Goal: Task Accomplishment & Management: Complete application form

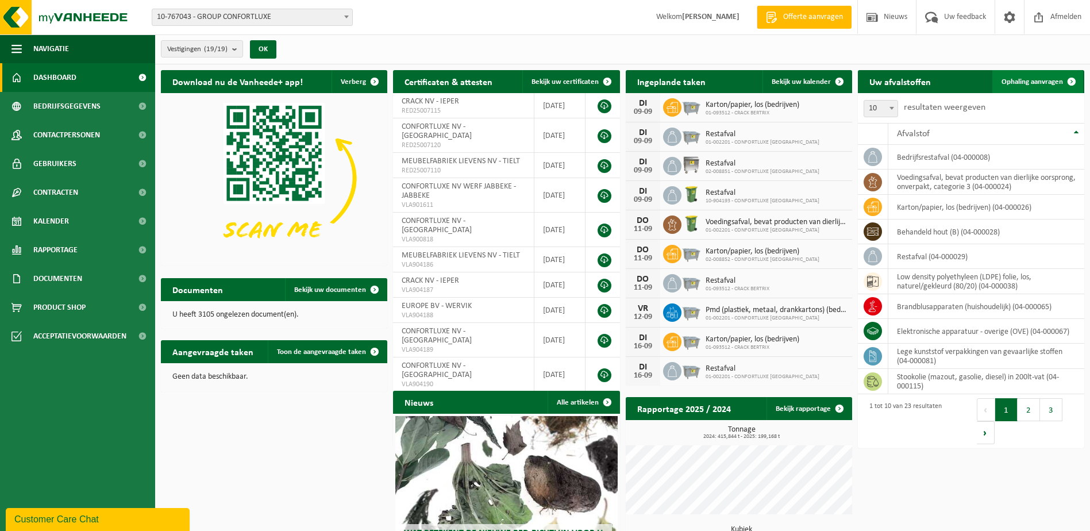
click at [1040, 75] on link "Ophaling aanvragen" at bounding box center [1037, 81] width 91 height 23
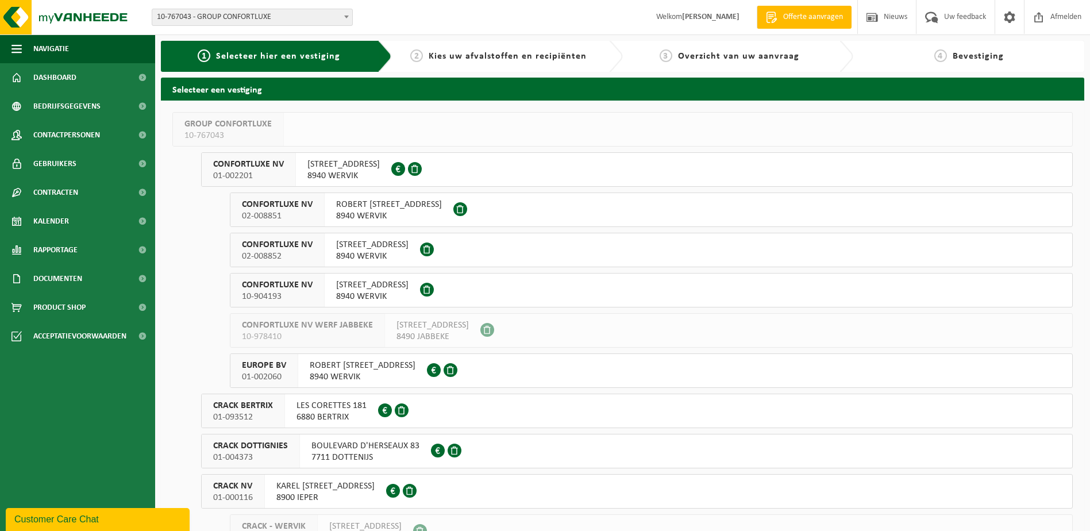
click at [434, 255] on span at bounding box center [427, 249] width 14 height 14
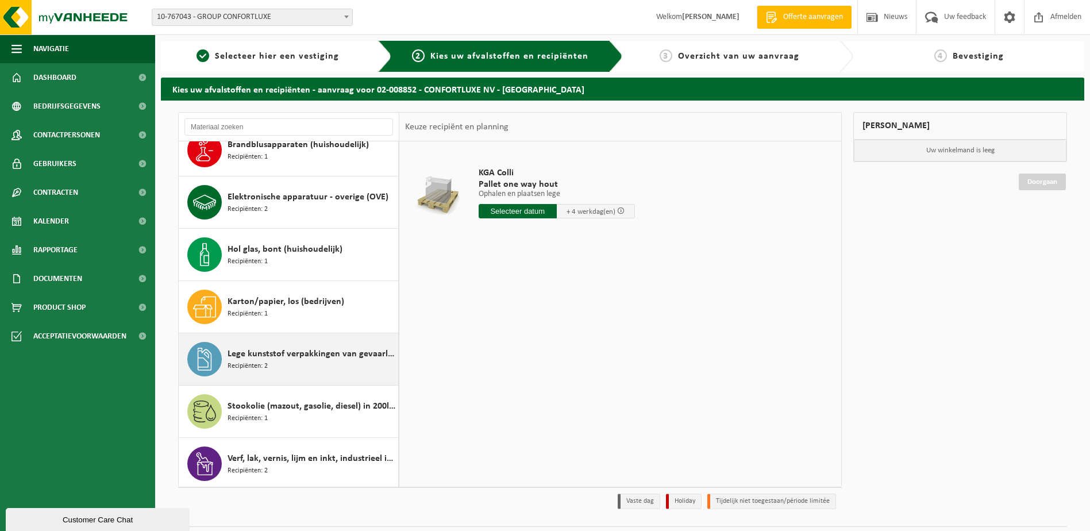
scroll to position [178, 0]
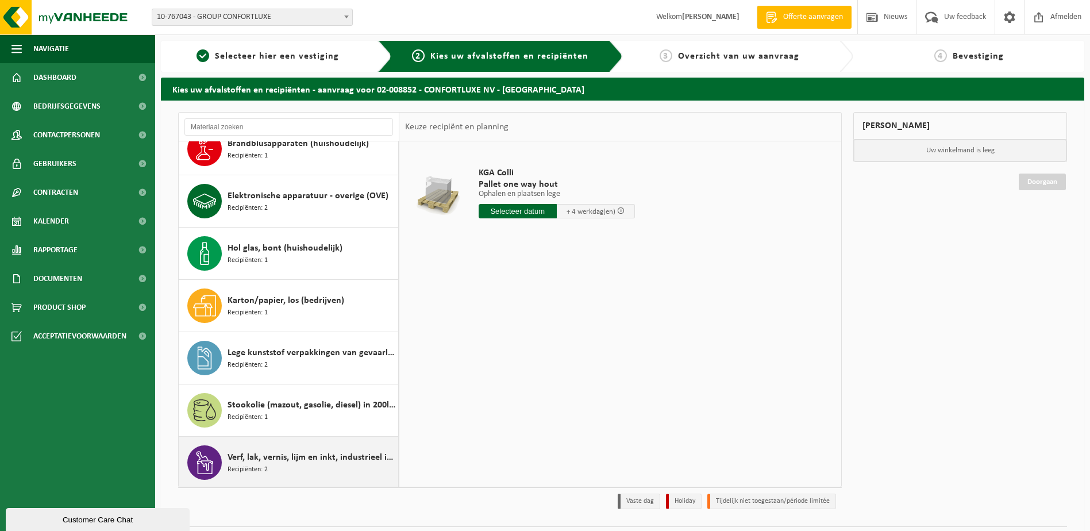
click at [259, 457] on span "Verf, lak, vernis, lijm en inkt, industrieel in kleinverpakking" at bounding box center [312, 458] width 168 height 14
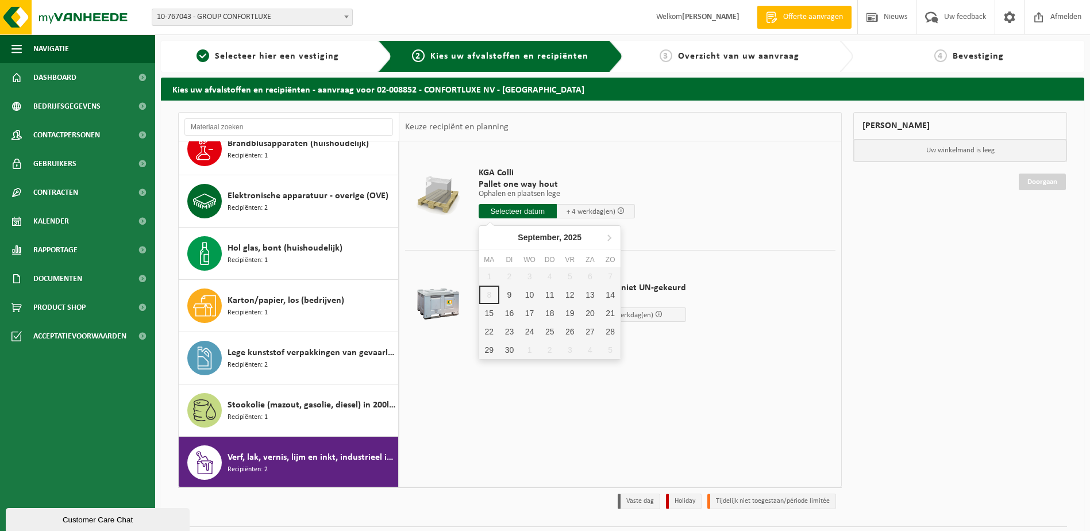
click at [525, 207] on input "text" at bounding box center [518, 211] width 78 height 14
click at [507, 297] on div "9" at bounding box center [509, 295] width 20 height 18
type input "Van 2025-09-09"
type input "2025-09-09"
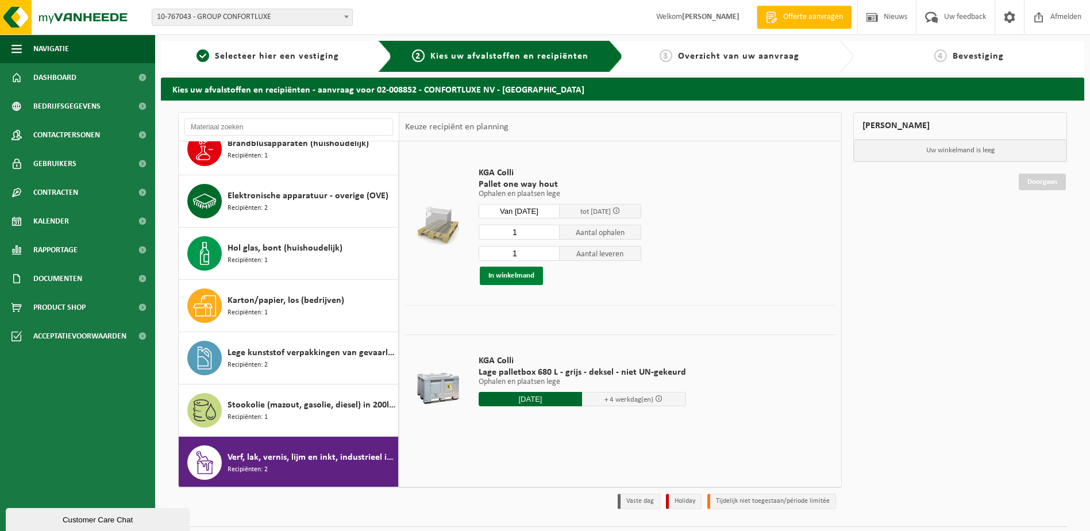
click at [528, 276] on button "In winkelmand" at bounding box center [511, 276] width 63 height 18
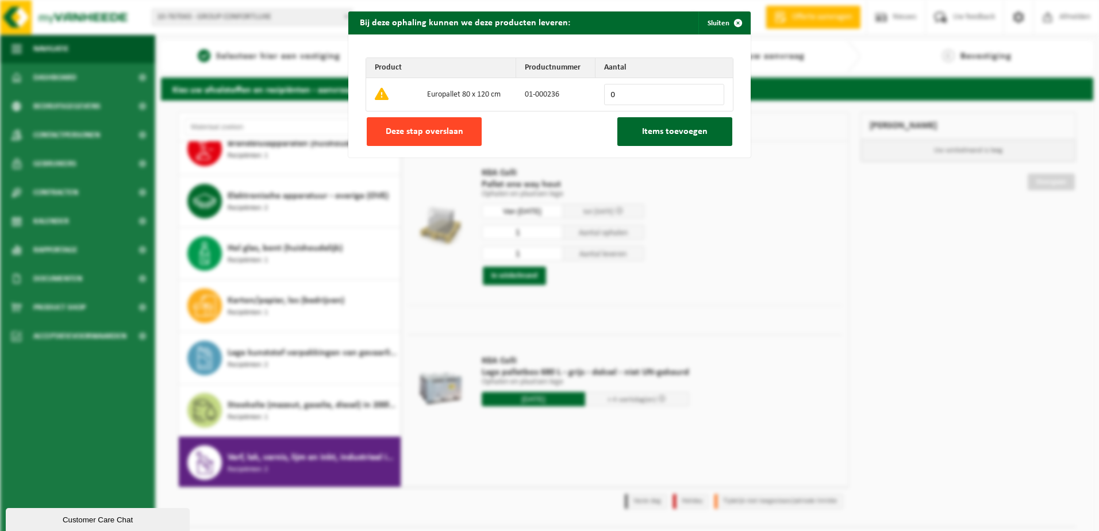
click at [438, 129] on span "Deze stap overslaan" at bounding box center [425, 131] width 78 height 9
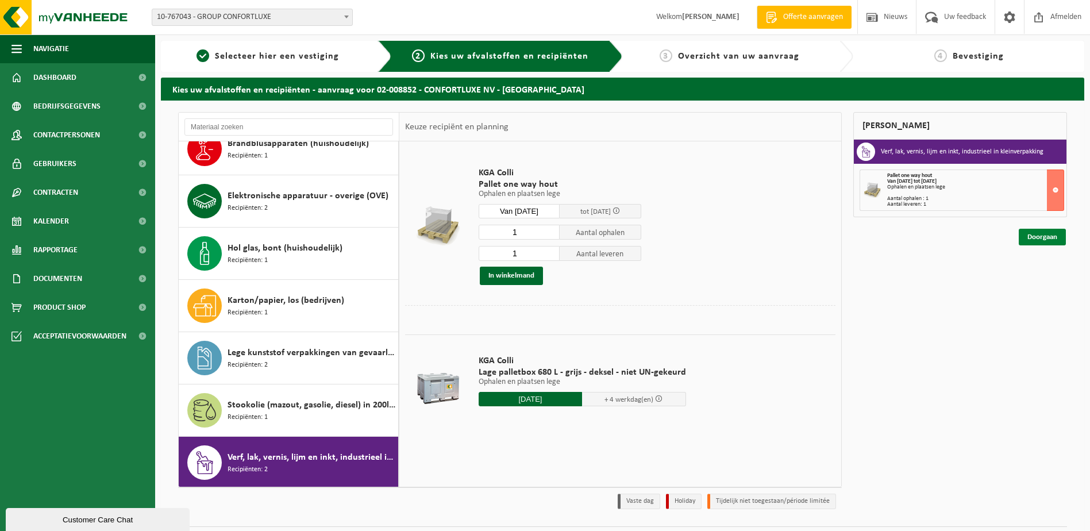
click at [1037, 237] on link "Doorgaan" at bounding box center [1042, 237] width 47 height 17
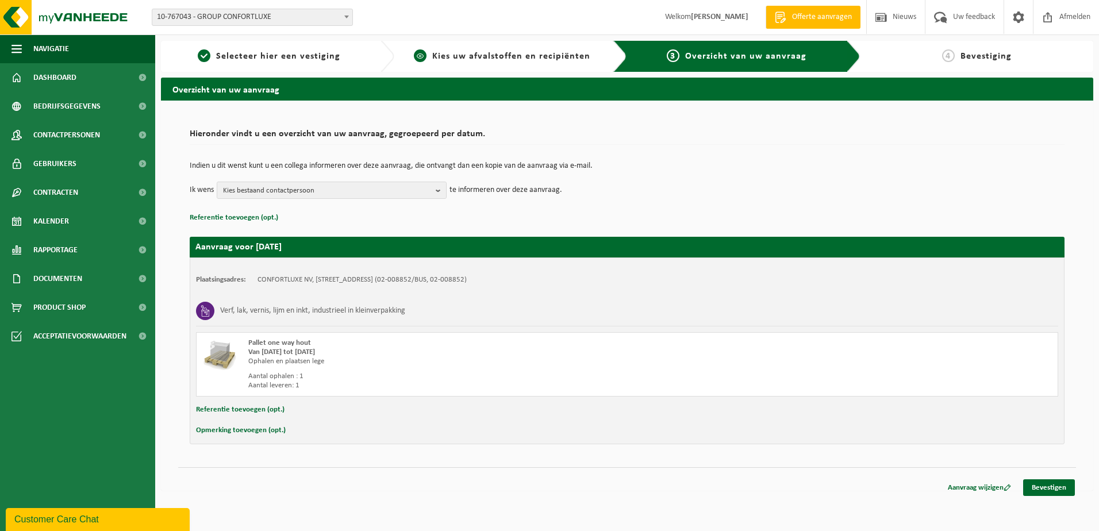
click at [456, 59] on span "Kies uw afvalstoffen en recipiënten" at bounding box center [511, 56] width 158 height 9
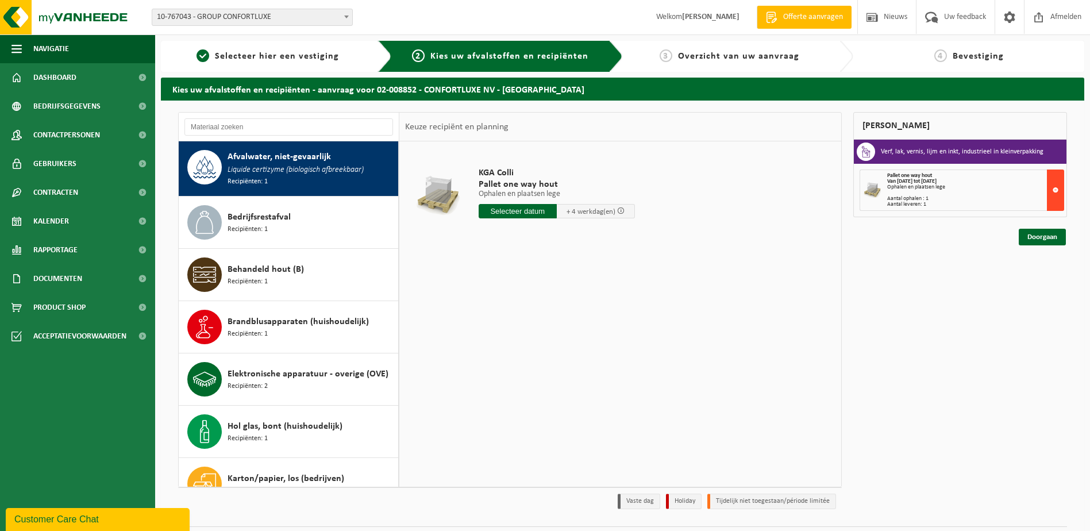
click at [1060, 190] on button at bounding box center [1055, 190] width 17 height 41
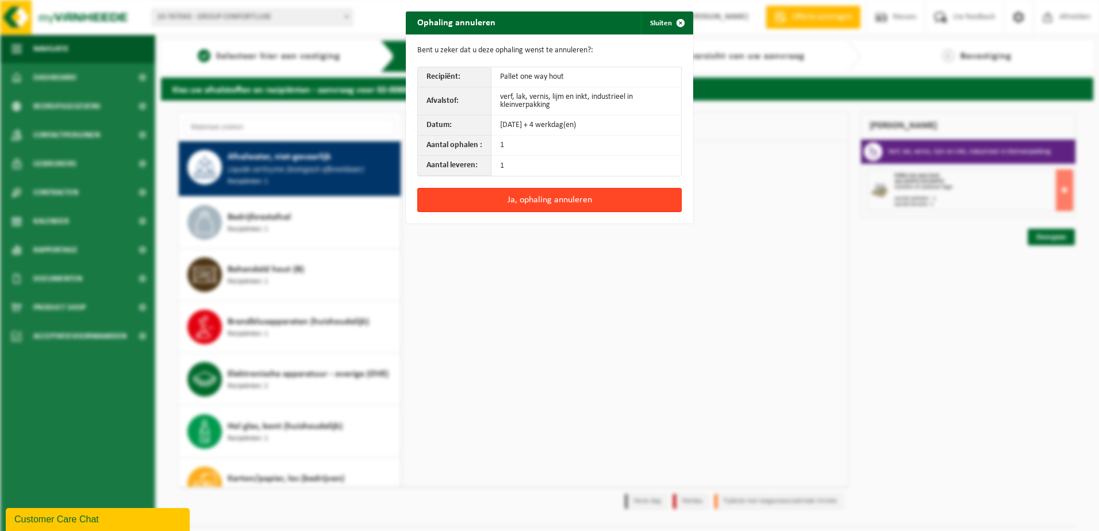
click at [556, 201] on button "Ja, ophaling annuleren" at bounding box center [549, 200] width 264 height 24
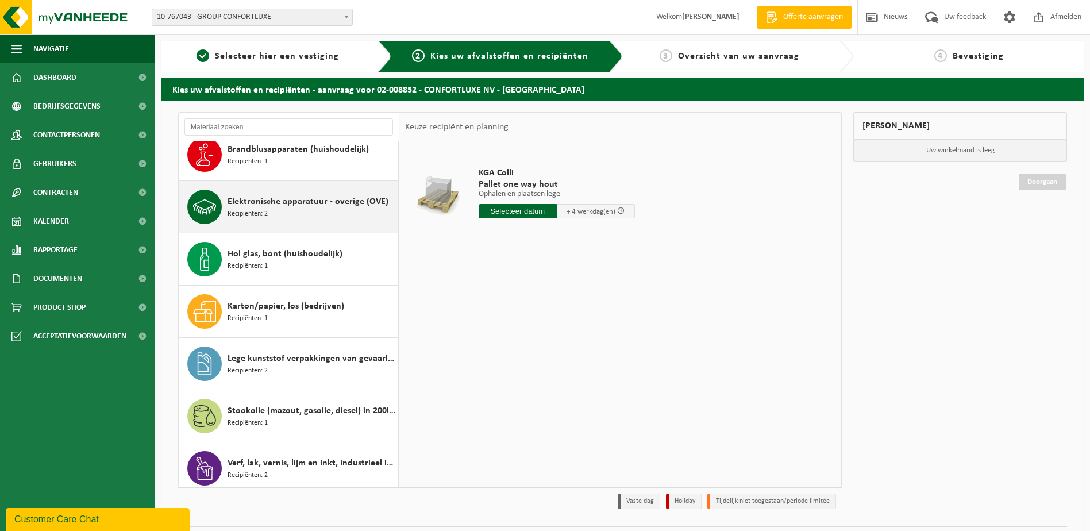
scroll to position [178, 0]
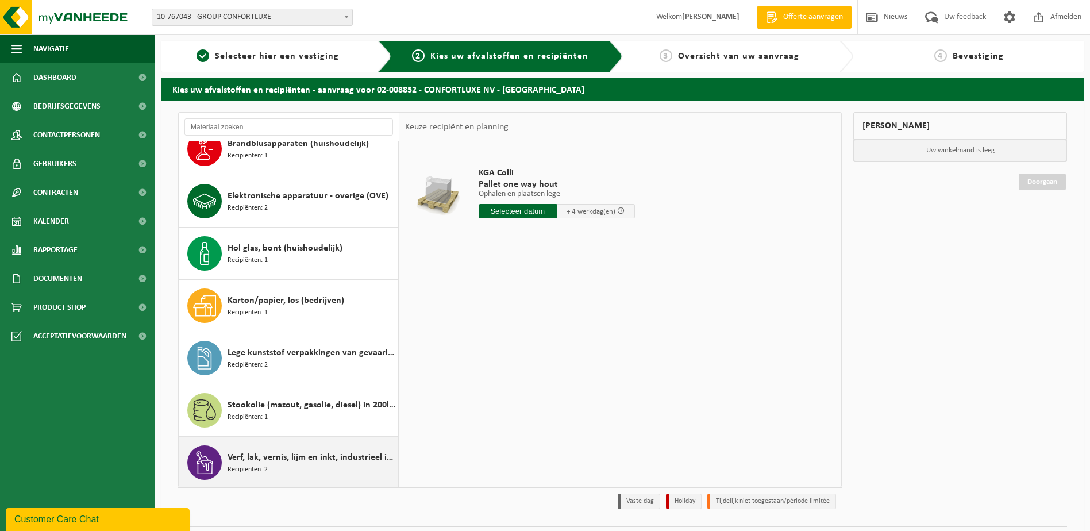
click at [254, 453] on span "Verf, lak, vernis, lijm en inkt, industrieel in kleinverpakking" at bounding box center [312, 458] width 168 height 14
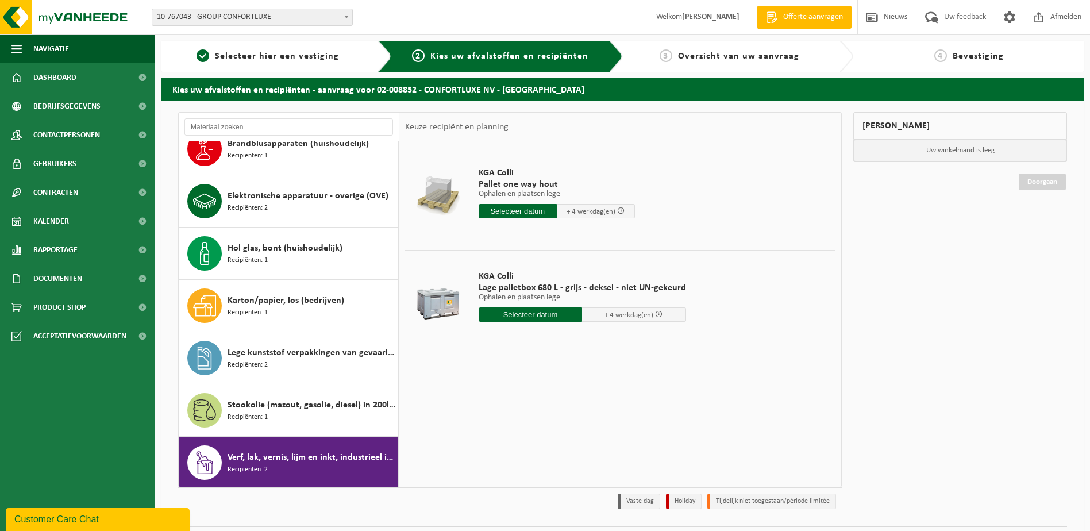
click at [523, 317] on input "text" at bounding box center [531, 314] width 104 height 14
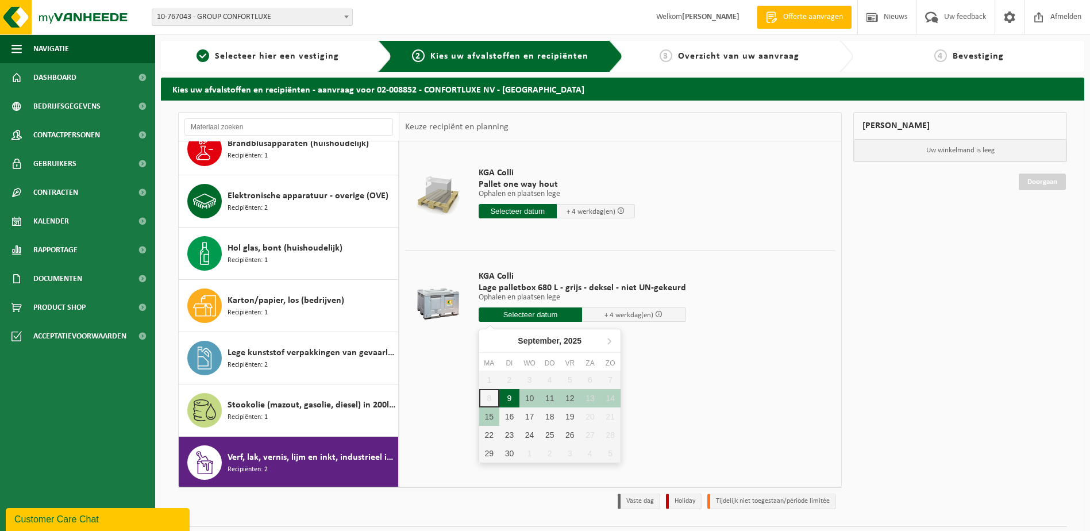
click at [512, 396] on div "9" at bounding box center [509, 398] width 20 height 18
type input "Van 2025-09-09"
type input "2025-09-09"
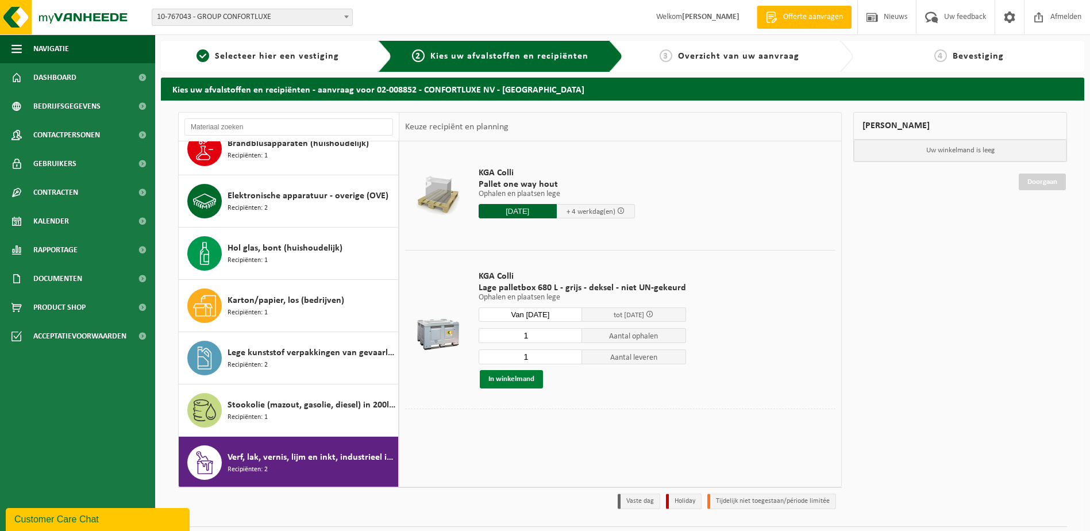
click at [516, 377] on button "In winkelmand" at bounding box center [511, 379] width 63 height 18
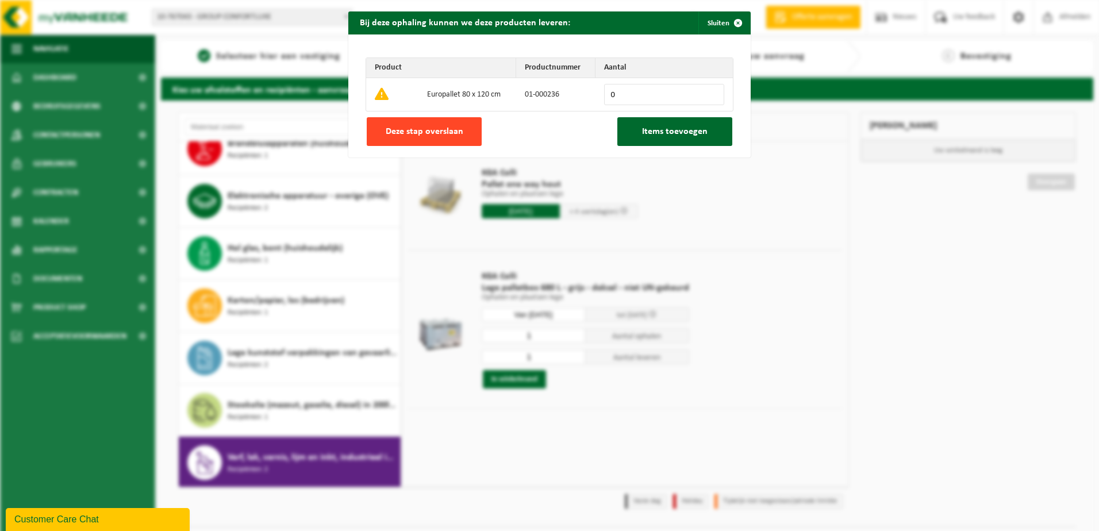
click at [422, 140] on button "Deze stap overslaan" at bounding box center [424, 131] width 115 height 29
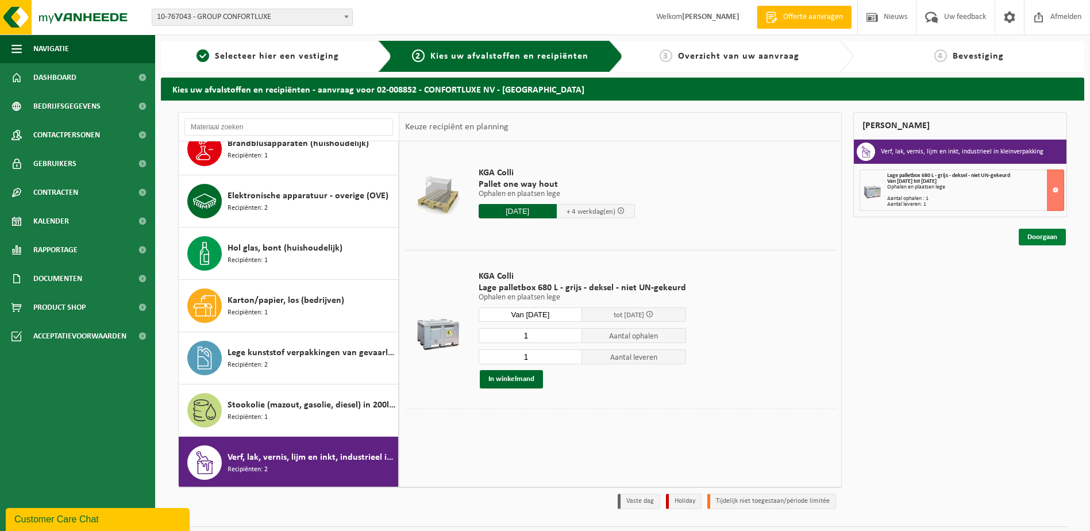
click at [1053, 239] on link "Doorgaan" at bounding box center [1042, 237] width 47 height 17
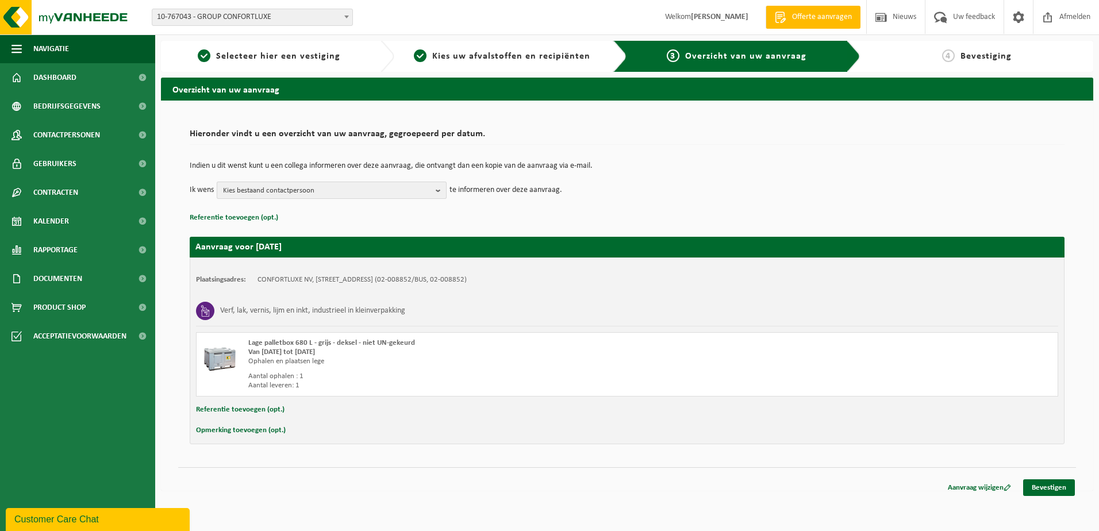
click at [416, 186] on span "Kies bestaand contactpersoon" at bounding box center [327, 190] width 208 height 17
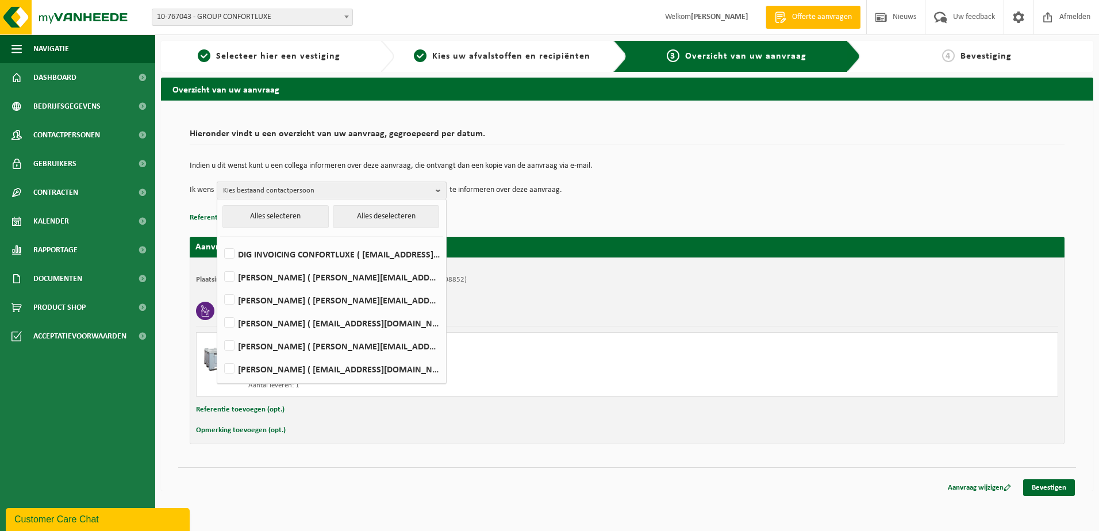
click at [416, 186] on span "Kies bestaand contactpersoon" at bounding box center [327, 190] width 208 height 17
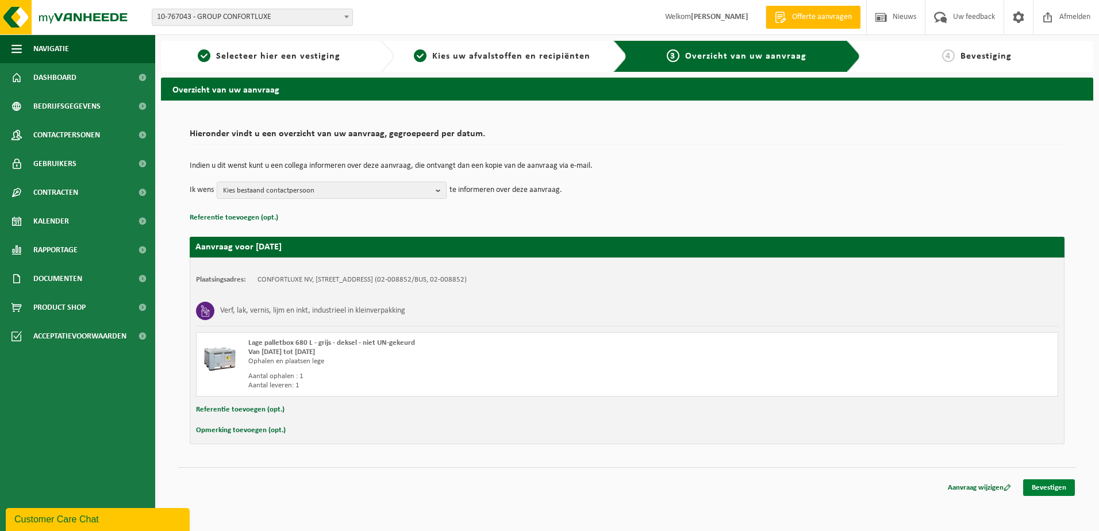
click at [1050, 491] on link "Bevestigen" at bounding box center [1049, 487] width 52 height 17
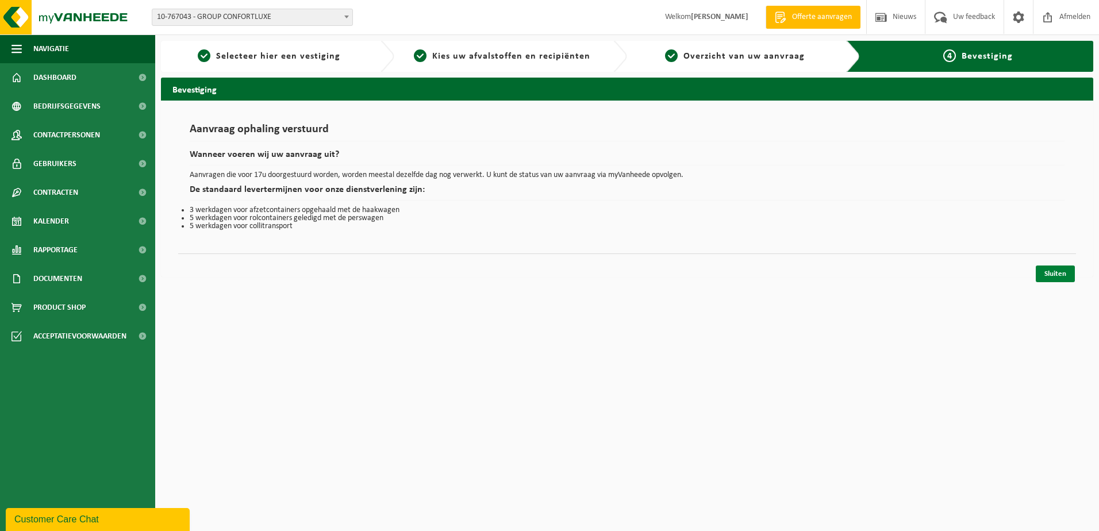
click at [1055, 274] on link "Sluiten" at bounding box center [1054, 273] width 39 height 17
